Goal: Navigation & Orientation: Find specific page/section

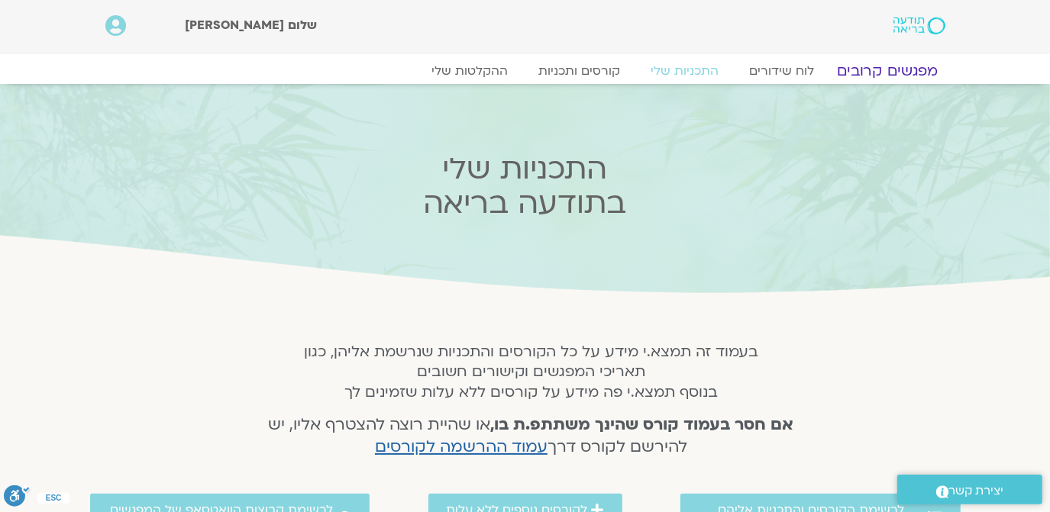
click at [880, 69] on link "מפגשים קרובים" at bounding box center [887, 71] width 138 height 18
click at [789, 72] on link "לוח שידורים" at bounding box center [782, 71] width 115 height 18
click at [788, 72] on link "לוח שידורים" at bounding box center [782, 71] width 115 height 18
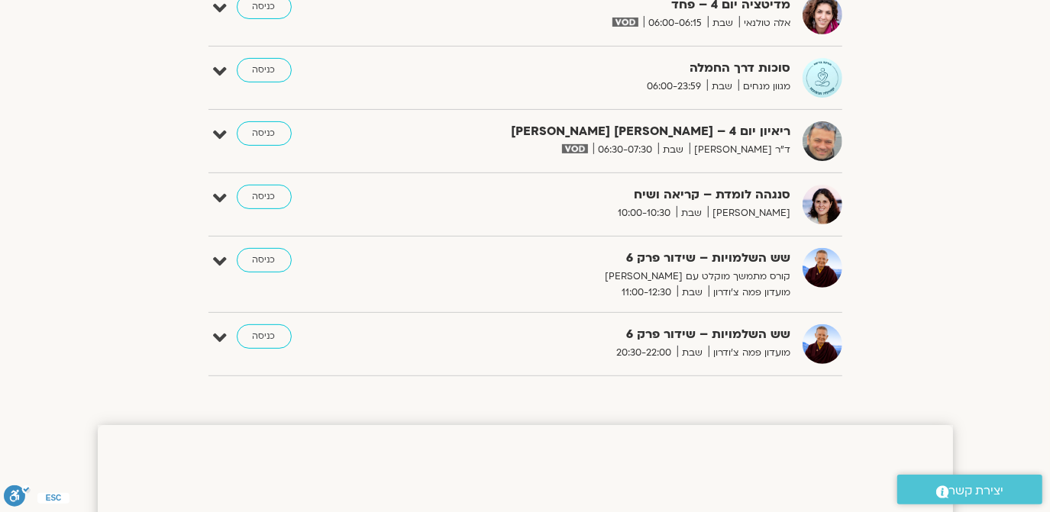
scroll to position [370, 0]
